Goal: Complete application form

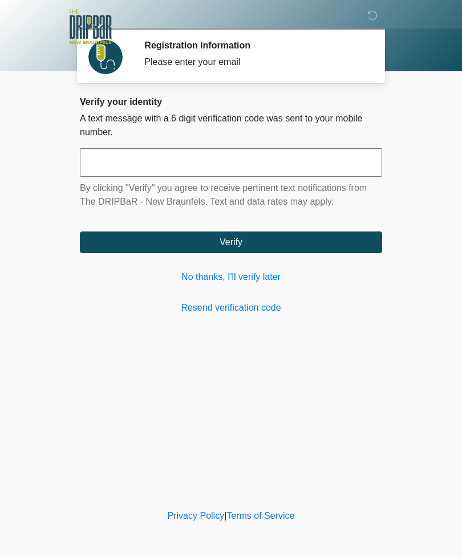
click at [260, 281] on link "No thanks, I'll verify later" at bounding box center [231, 277] width 302 height 14
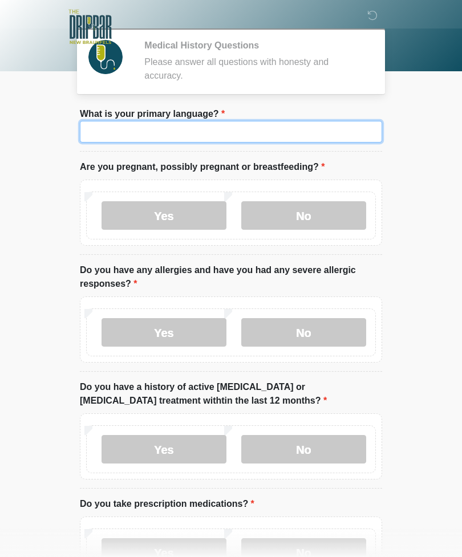
click at [286, 140] on input "What is your primary language?" at bounding box center [231, 132] width 302 height 22
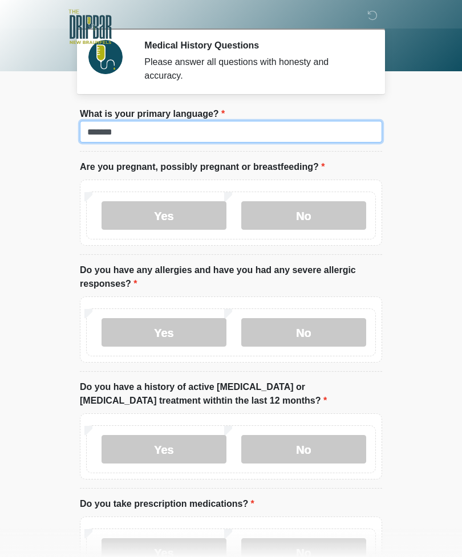
type input "*******"
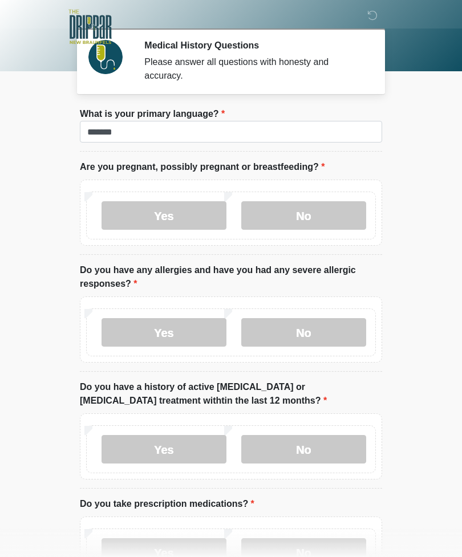
click at [332, 225] on label "No" at bounding box center [303, 215] width 125 height 28
click at [322, 318] on label "No" at bounding box center [303, 332] width 125 height 28
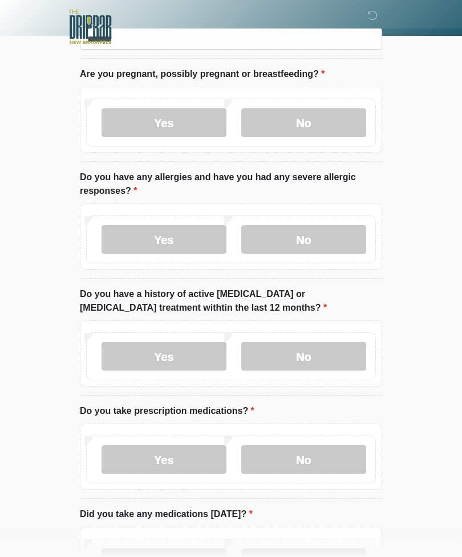
scroll to position [94, 0]
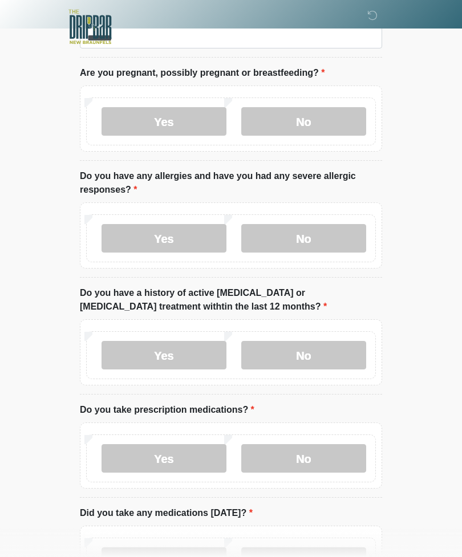
click at [343, 353] on label "No" at bounding box center [303, 355] width 125 height 28
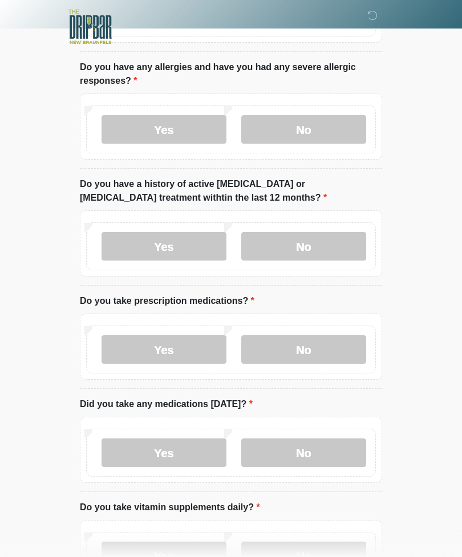
scroll to position [203, 0]
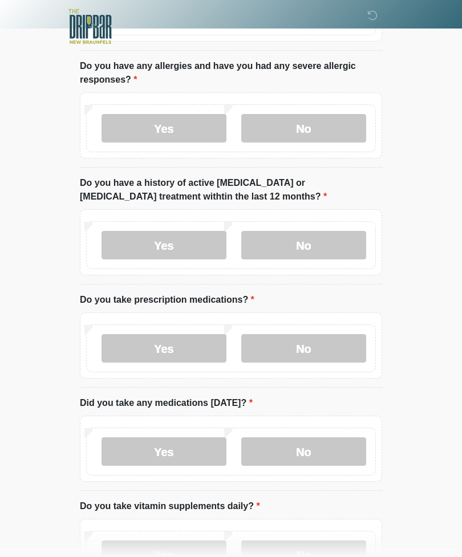
click at [352, 340] on label "No" at bounding box center [303, 349] width 125 height 28
click at [178, 450] on label "Yes" at bounding box center [163, 451] width 125 height 28
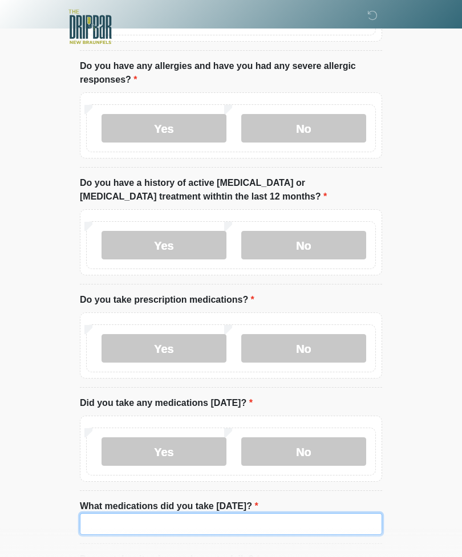
click at [223, 513] on input "What medications did you take today?" at bounding box center [231, 524] width 302 height 22
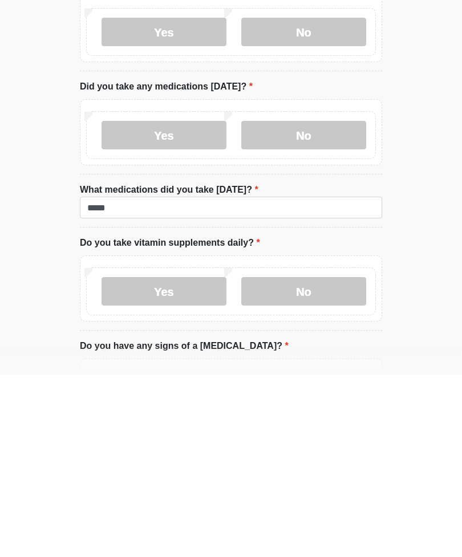
scroll to position [521, 0]
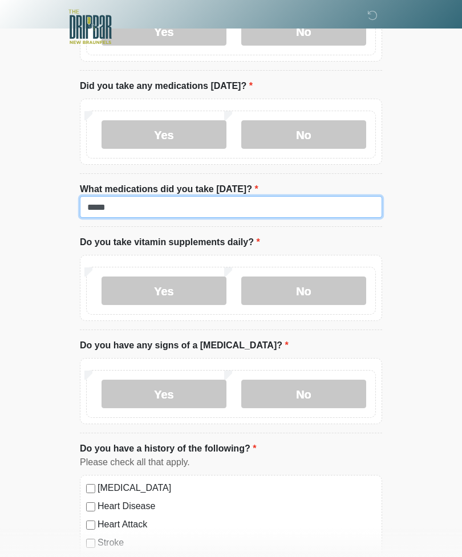
type input "*****"
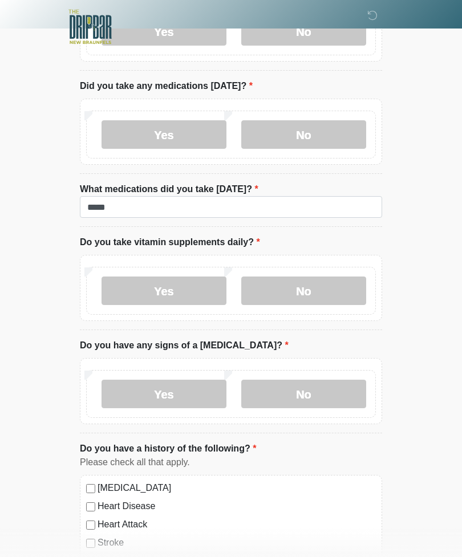
click at [344, 292] on label "No" at bounding box center [303, 290] width 125 height 28
click at [300, 386] on label "No" at bounding box center [303, 394] width 125 height 28
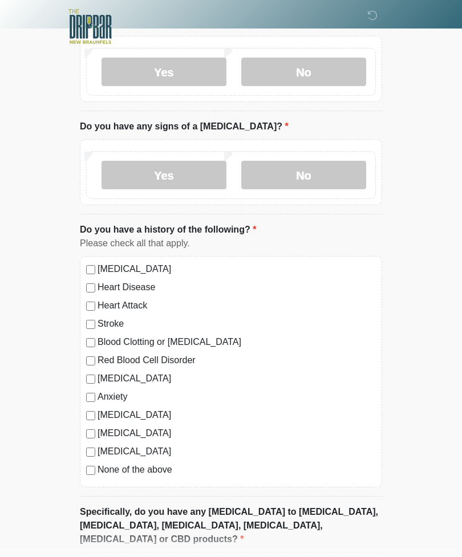
scroll to position [800, 0]
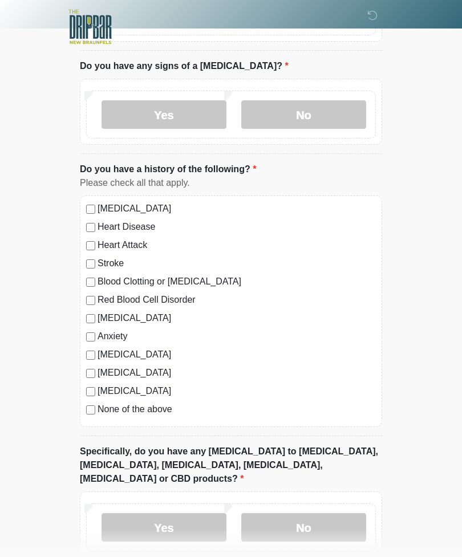
click at [313, 513] on label "No" at bounding box center [303, 527] width 125 height 28
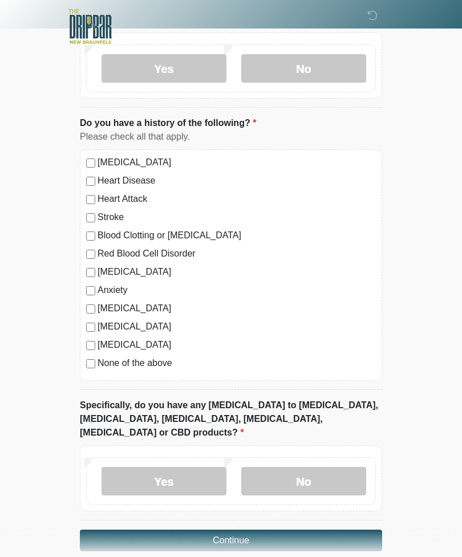
click at [356, 530] on button "Continue" at bounding box center [231, 541] width 302 height 22
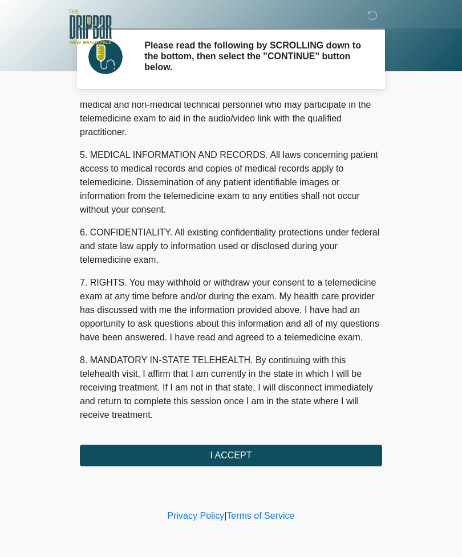
scroll to position [346, 0]
click at [334, 450] on button "I ACCEPT" at bounding box center [231, 456] width 302 height 22
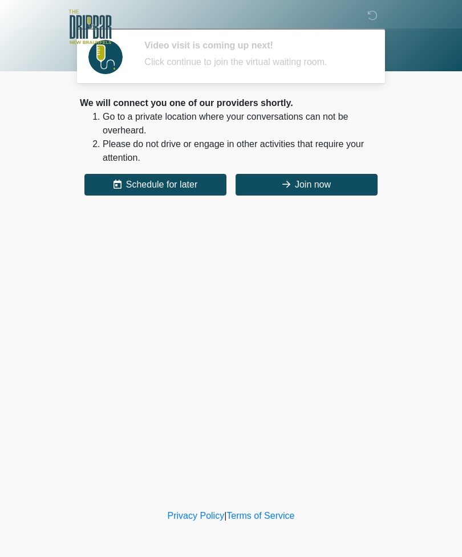
click at [324, 188] on button "Join now" at bounding box center [306, 185] width 142 height 22
